Goal: Check status: Check status

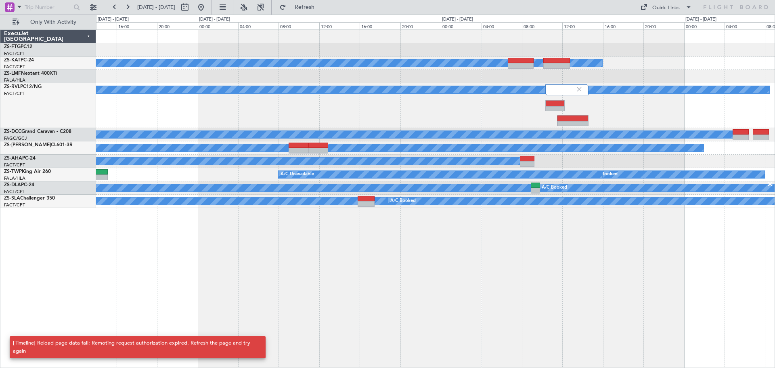
click at [260, 261] on div "A/C Booked A/C Unavailable A/C Booked A/C Booked A/C Booked A/C Booked A/C Book…" at bounding box center [435, 198] width 679 height 338
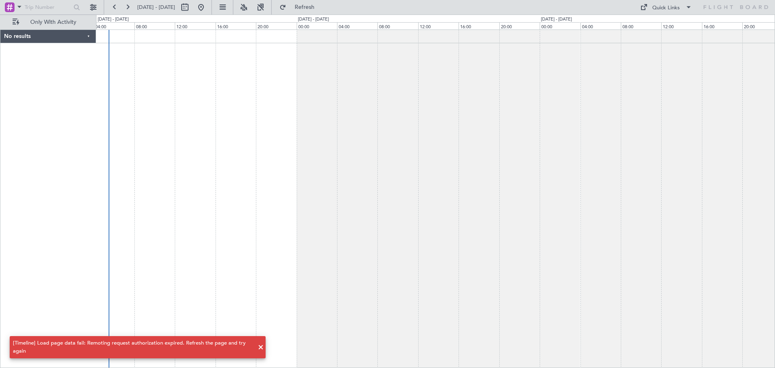
click at [717, 216] on div at bounding box center [435, 198] width 679 height 338
